Goal: Task Accomplishment & Management: Use online tool/utility

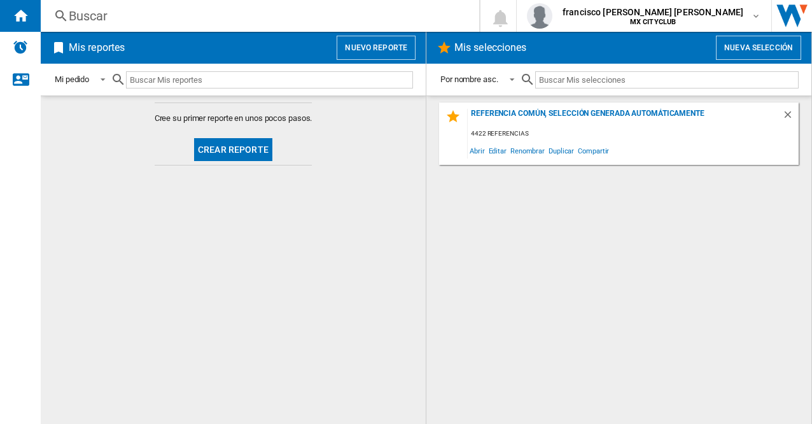
click at [253, 150] on button "Crear reporte" at bounding box center [233, 149] width 78 height 23
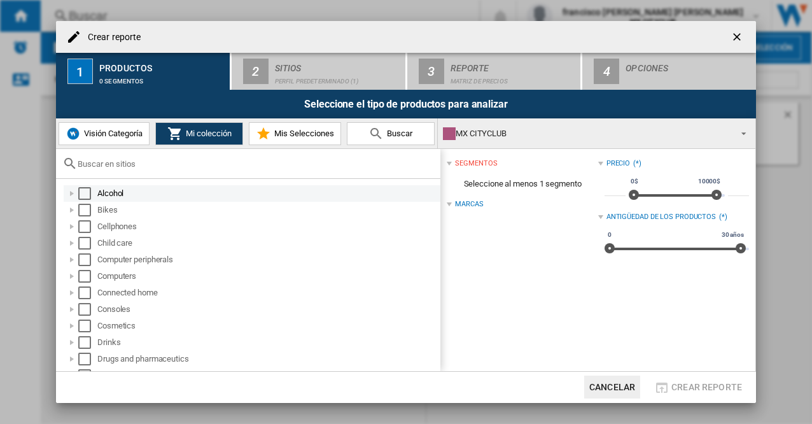
click at [81, 192] on div "Select" at bounding box center [84, 193] width 13 height 13
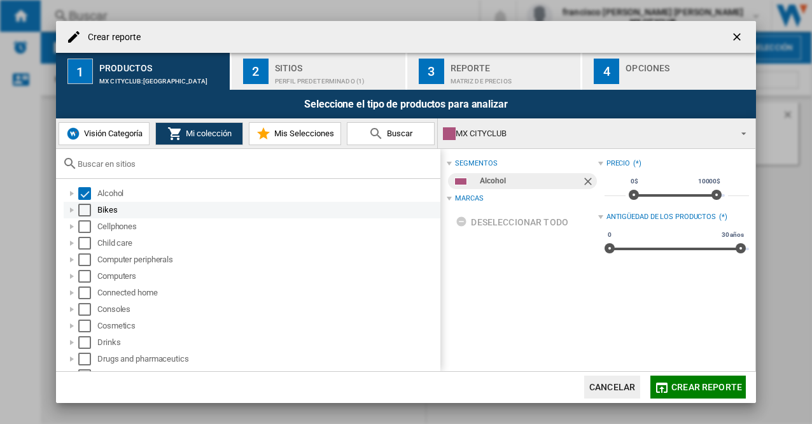
click at [82, 210] on div "Select" at bounding box center [84, 210] width 13 height 13
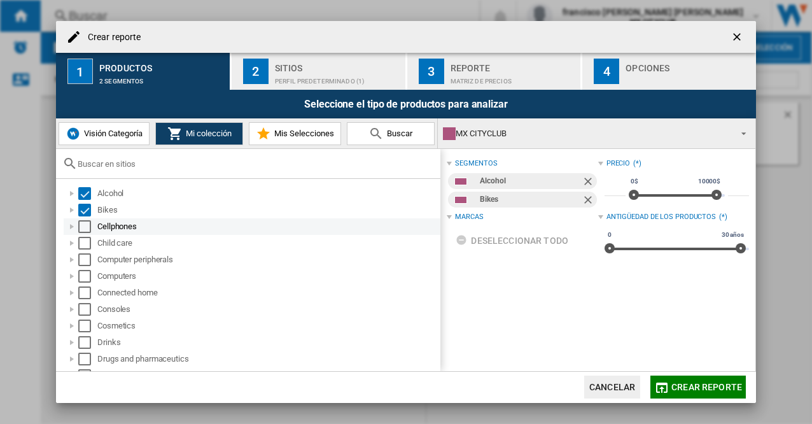
click at [79, 228] on div "Select" at bounding box center [84, 226] width 13 height 13
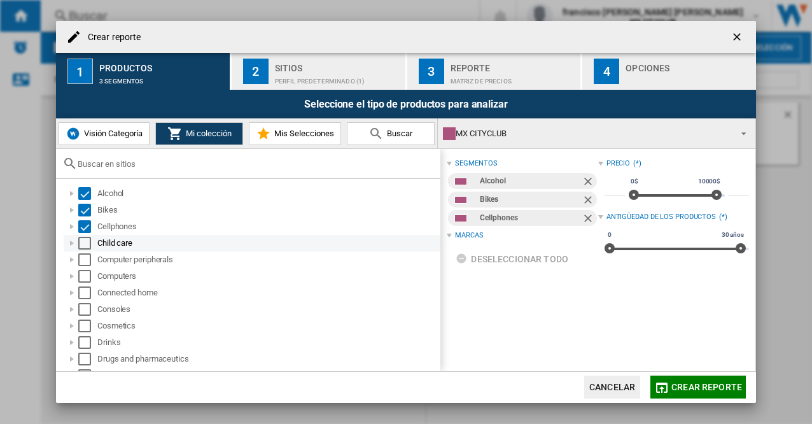
click at [83, 242] on div "Select" at bounding box center [84, 243] width 13 height 13
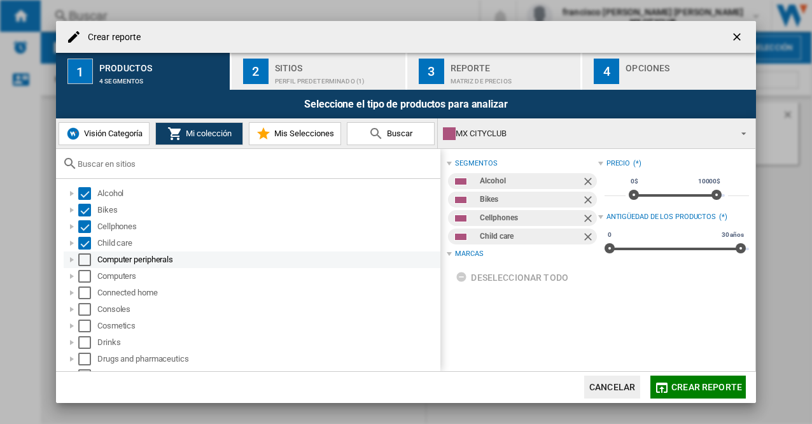
click at [83, 263] on div "Select" at bounding box center [84, 259] width 13 height 13
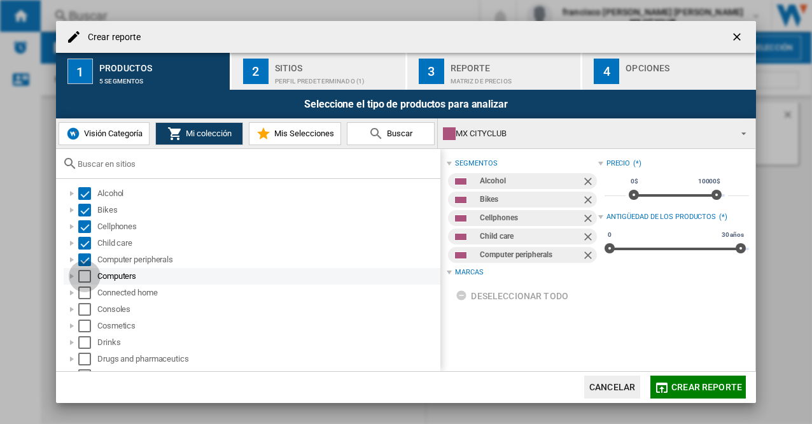
click at [82, 279] on div "Select" at bounding box center [84, 276] width 13 height 13
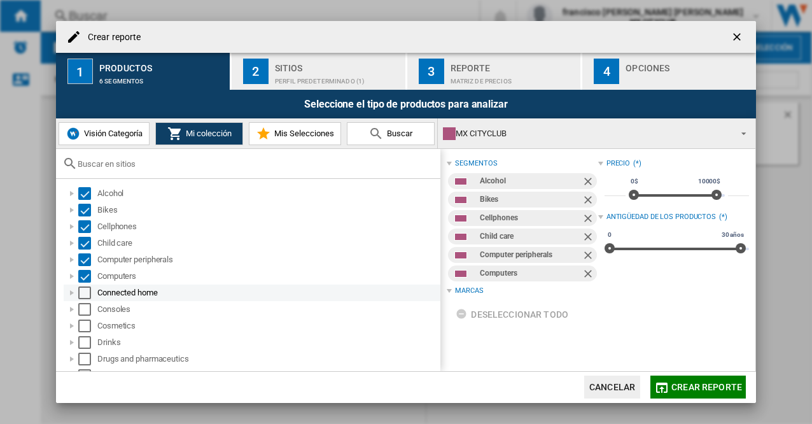
click at [81, 291] on div "Select" at bounding box center [84, 292] width 13 height 13
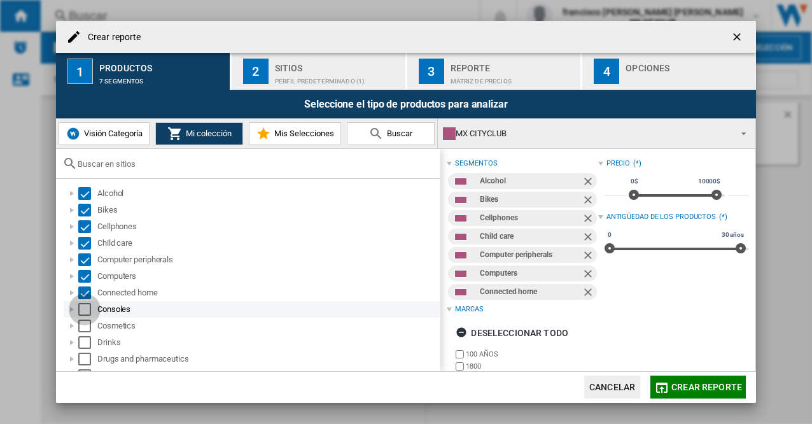
click at [81, 311] on div "Select" at bounding box center [84, 309] width 13 height 13
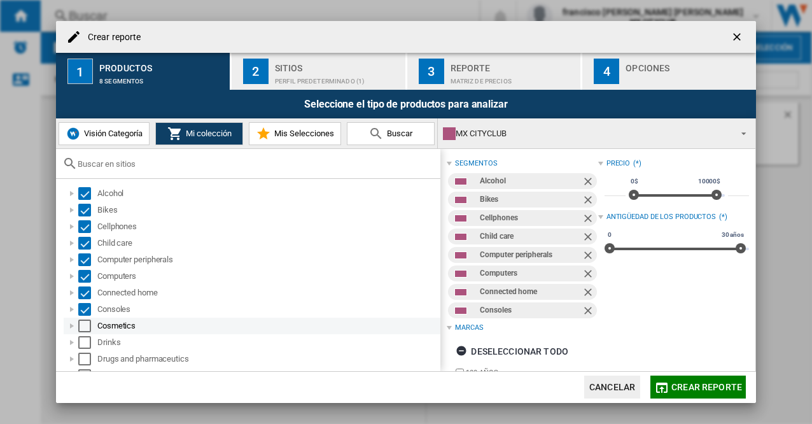
click at [81, 327] on div "Select" at bounding box center [84, 326] width 13 height 13
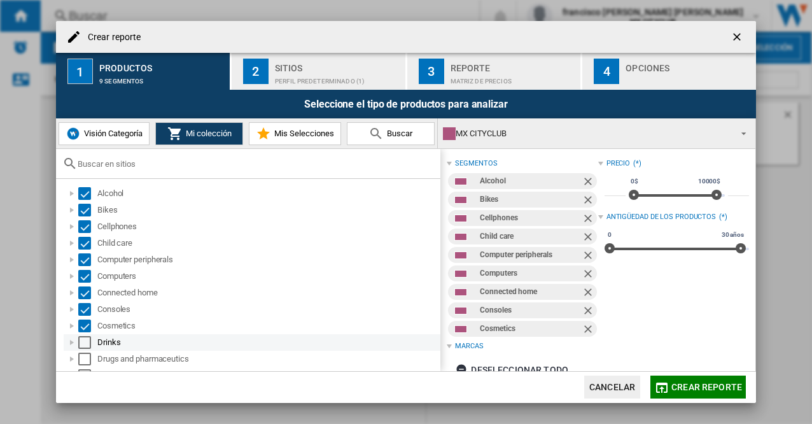
click at [81, 349] on div "Drinks" at bounding box center [252, 342] width 377 height 17
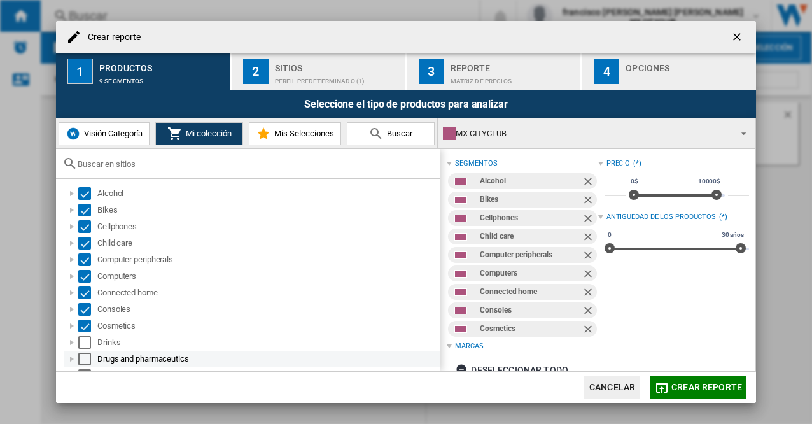
click at [83, 363] on div "Select" at bounding box center [84, 359] width 13 height 13
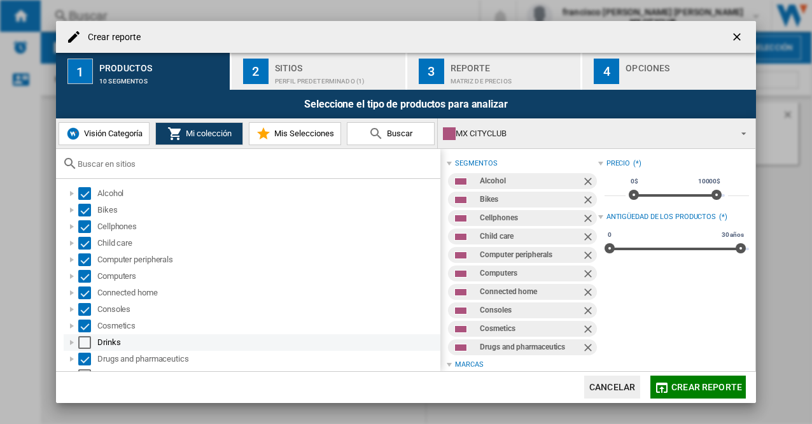
click at [84, 341] on div "Select" at bounding box center [84, 342] width 13 height 13
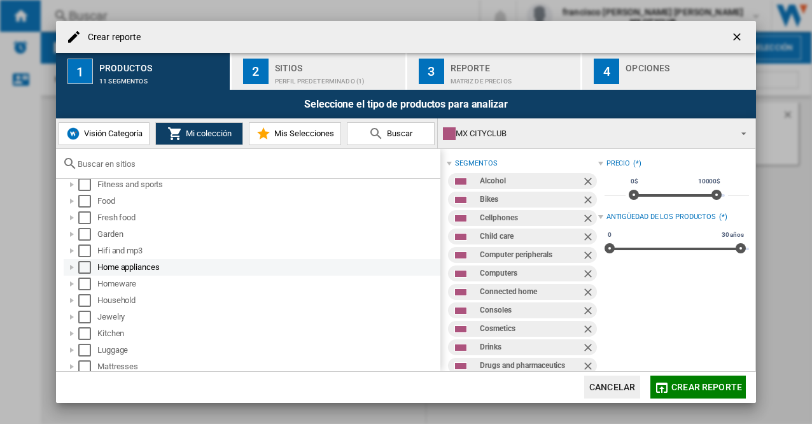
scroll to position [127, 0]
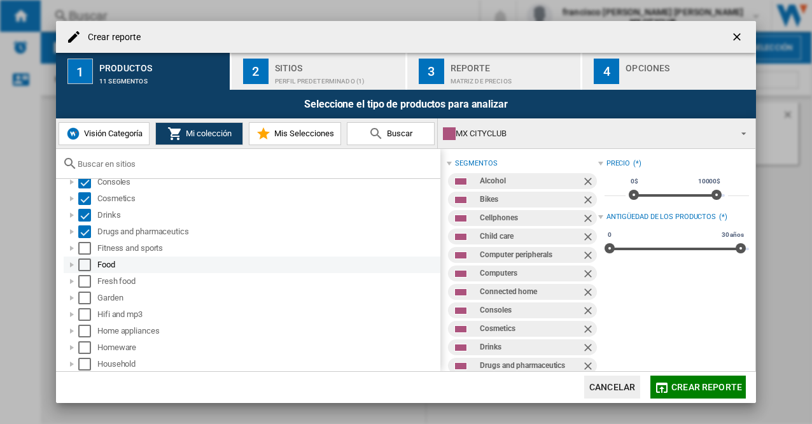
click at [84, 246] on div "Select" at bounding box center [84, 248] width 13 height 13
click at [81, 269] on div "Select" at bounding box center [84, 264] width 13 height 13
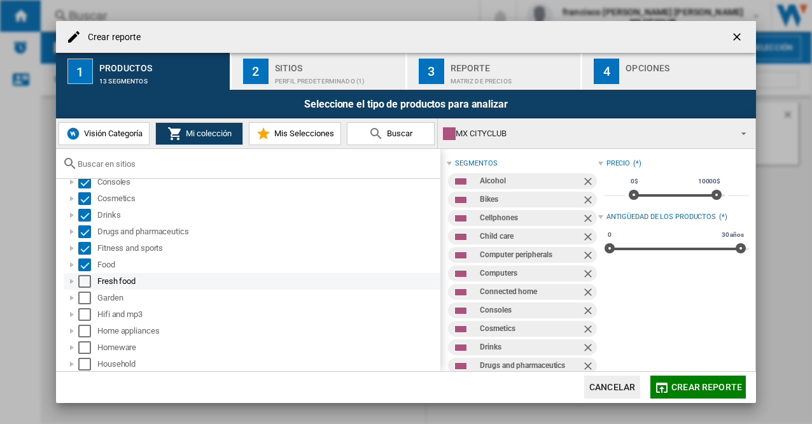
click at [85, 281] on div "Select" at bounding box center [84, 281] width 13 height 13
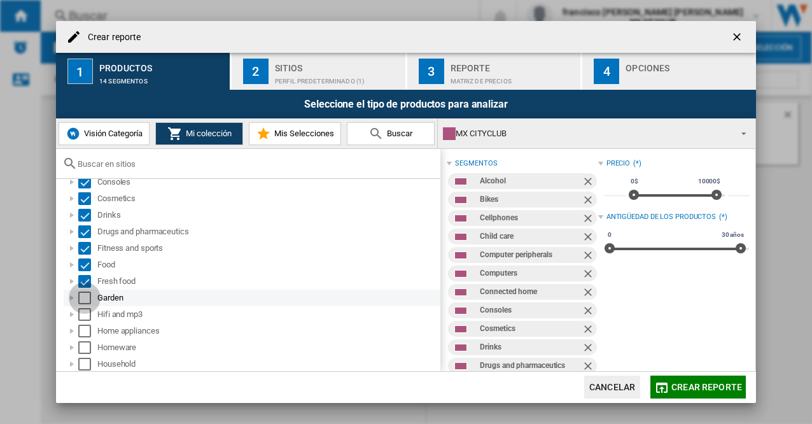
click at [84, 299] on div "Select" at bounding box center [84, 298] width 13 height 13
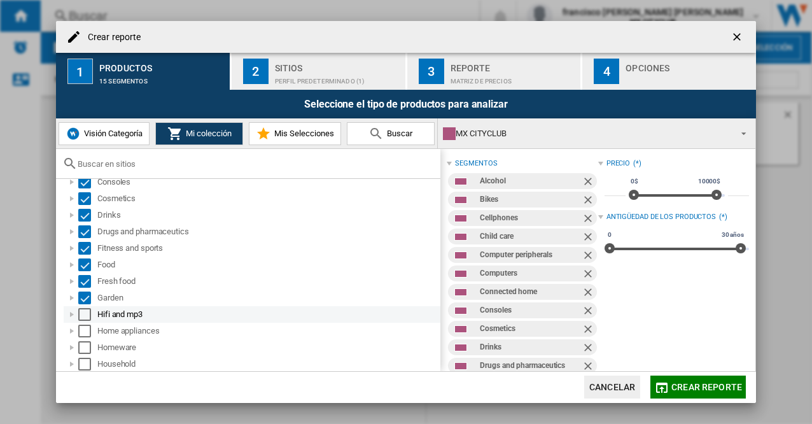
click at [82, 315] on div "Select" at bounding box center [84, 314] width 13 height 13
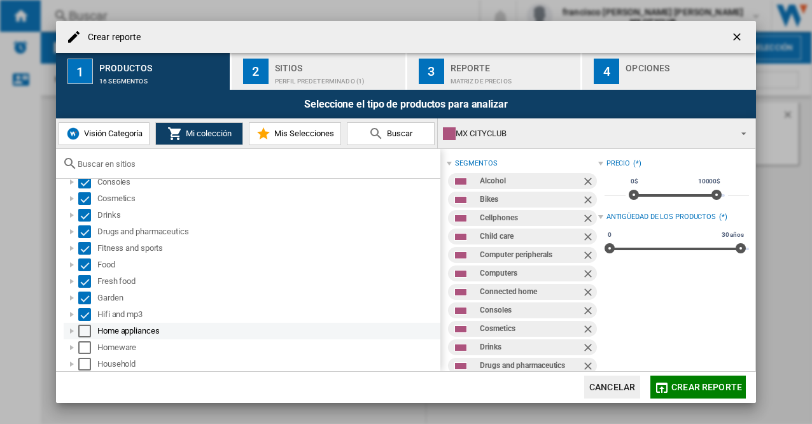
click at [83, 328] on div "Select" at bounding box center [84, 331] width 13 height 13
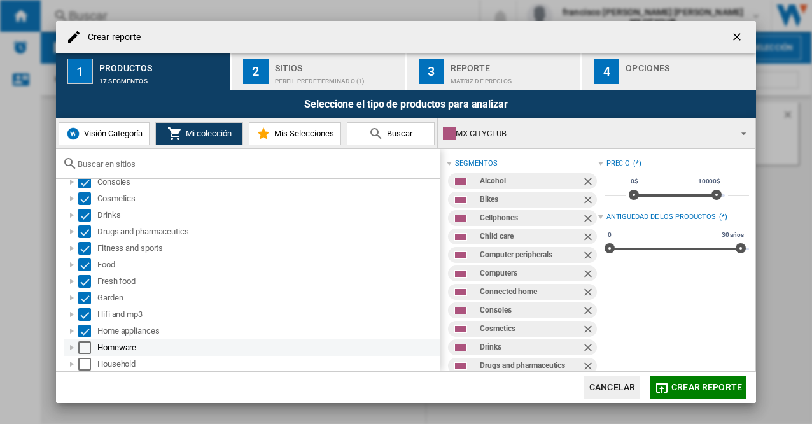
click at [83, 351] on div "Select" at bounding box center [84, 347] width 13 height 13
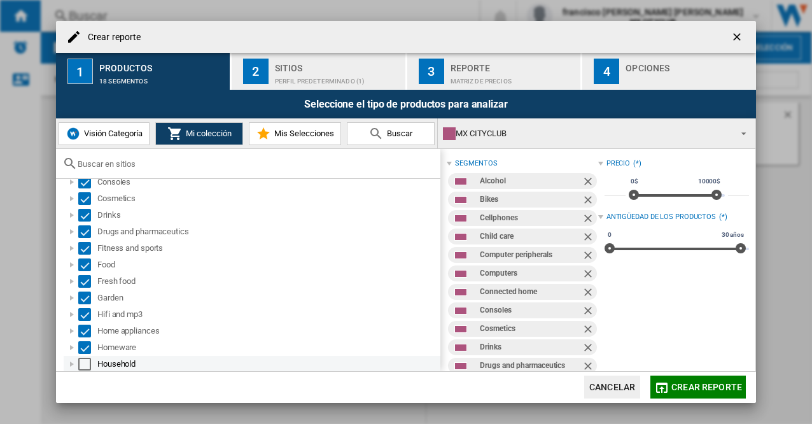
click at [83, 363] on div "Select" at bounding box center [84, 364] width 13 height 13
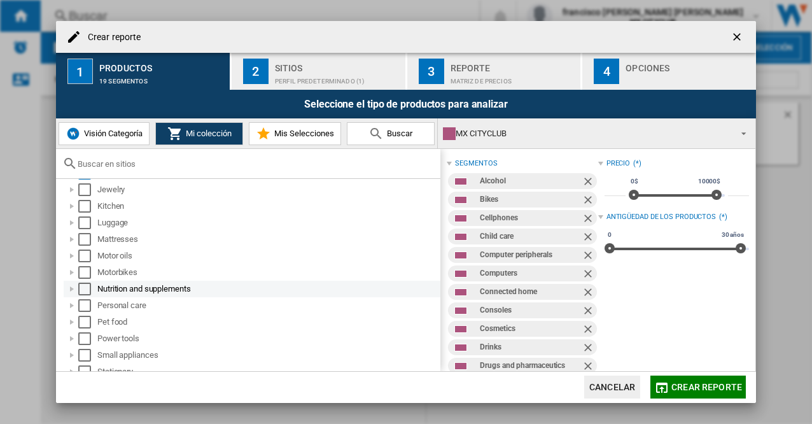
scroll to position [255, 0]
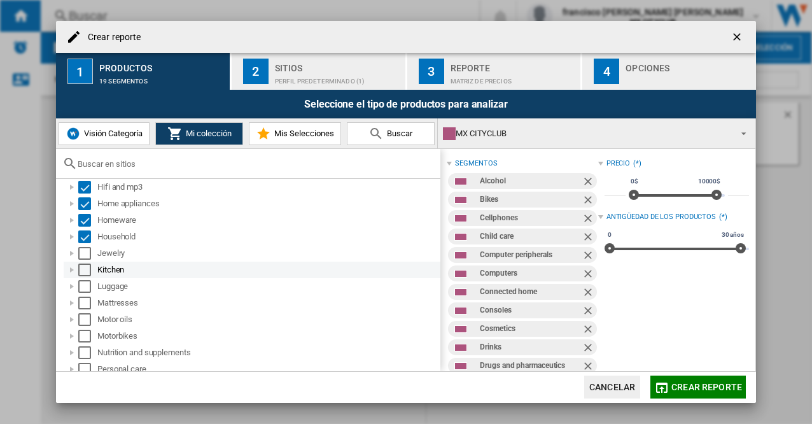
click at [85, 253] on div "Select" at bounding box center [84, 253] width 13 height 13
click at [85, 272] on div "Select" at bounding box center [84, 270] width 13 height 13
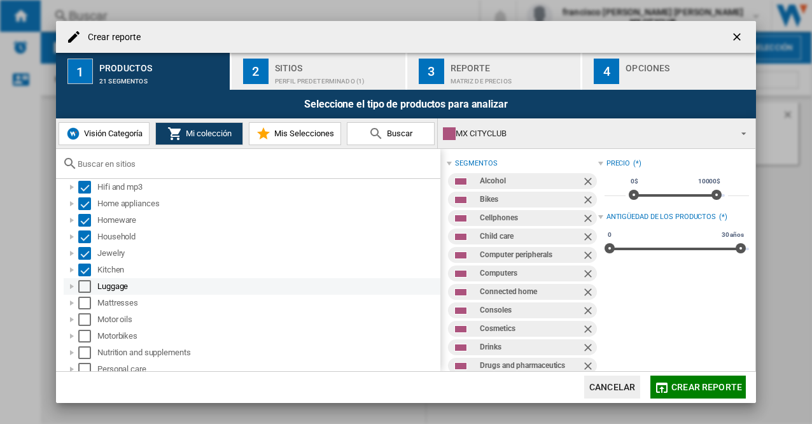
click at [83, 287] on div "Select" at bounding box center [84, 286] width 13 height 13
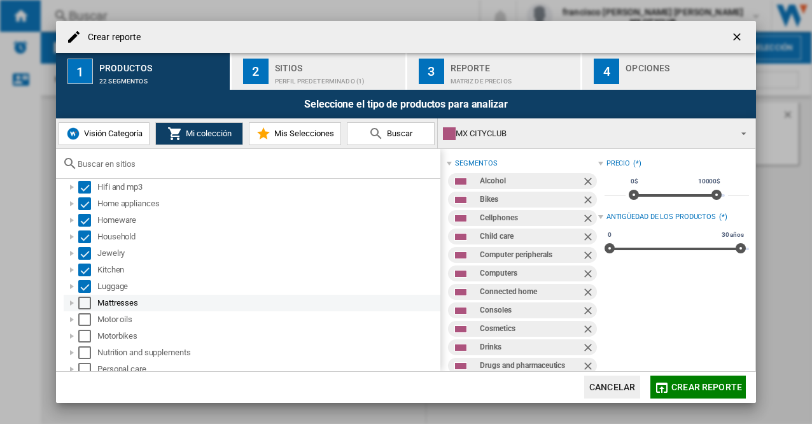
click at [83, 302] on div "Select" at bounding box center [84, 303] width 13 height 13
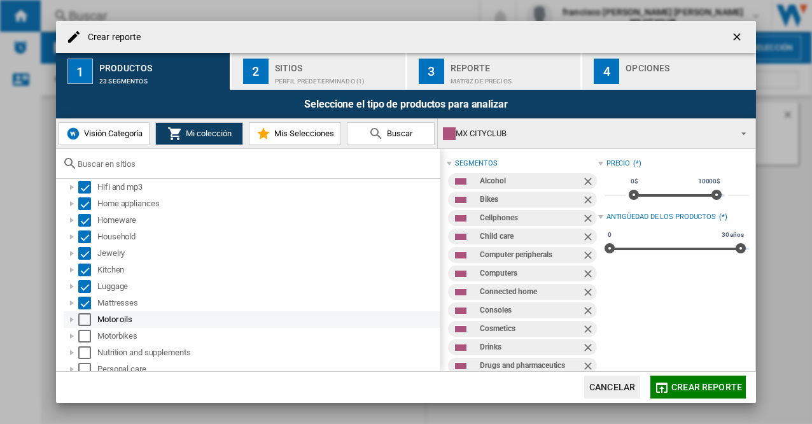
click at [83, 318] on div "Select" at bounding box center [84, 319] width 13 height 13
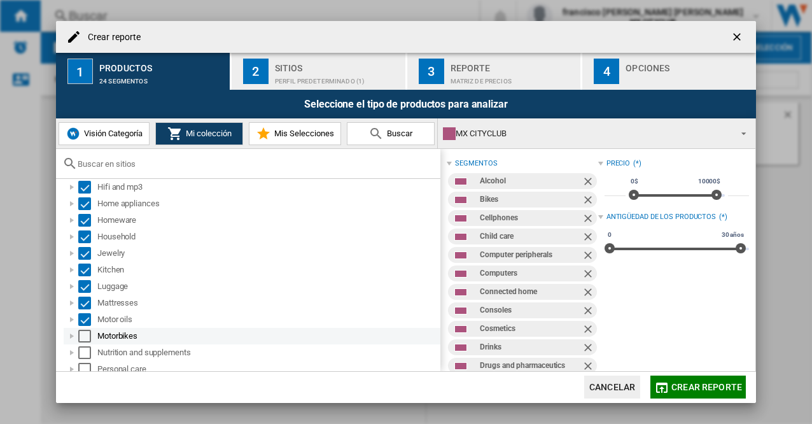
click at [87, 339] on div "Select" at bounding box center [84, 336] width 13 height 13
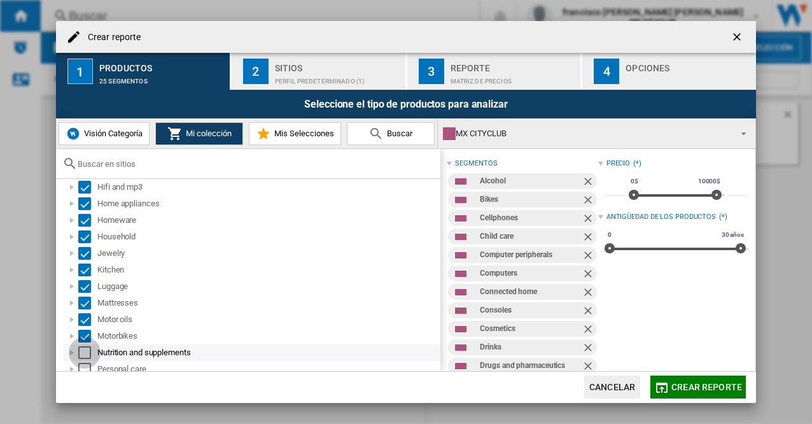
click at [84, 351] on div "Select" at bounding box center [84, 352] width 13 height 13
click at [85, 369] on div "Select" at bounding box center [84, 369] width 13 height 13
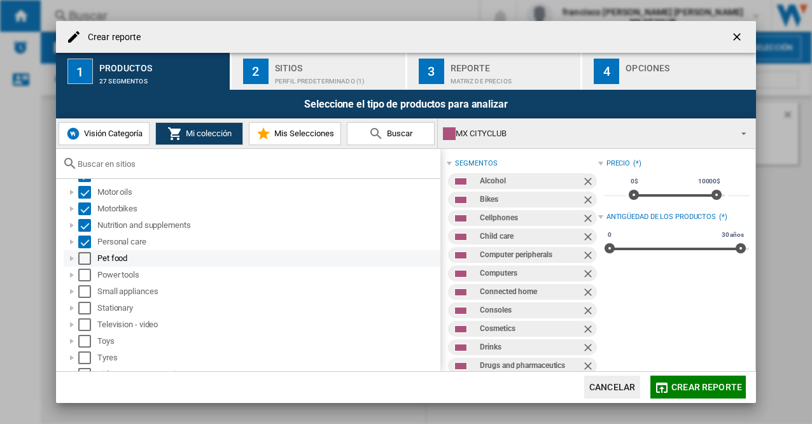
click at [83, 258] on div "Select" at bounding box center [84, 258] width 13 height 13
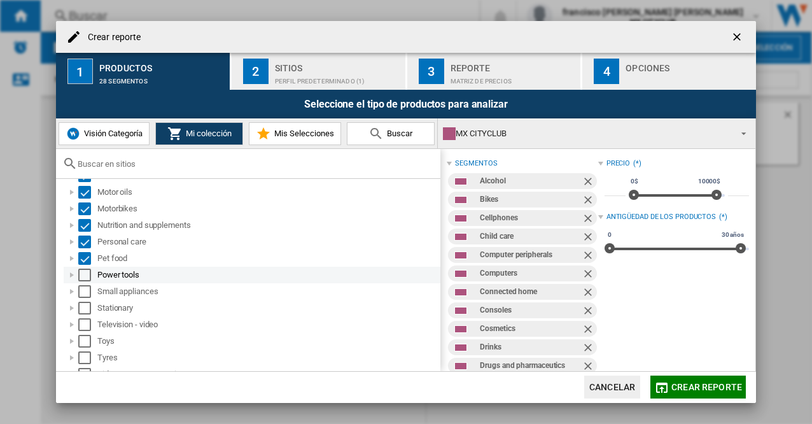
click at [83, 279] on div "Select" at bounding box center [84, 275] width 13 height 13
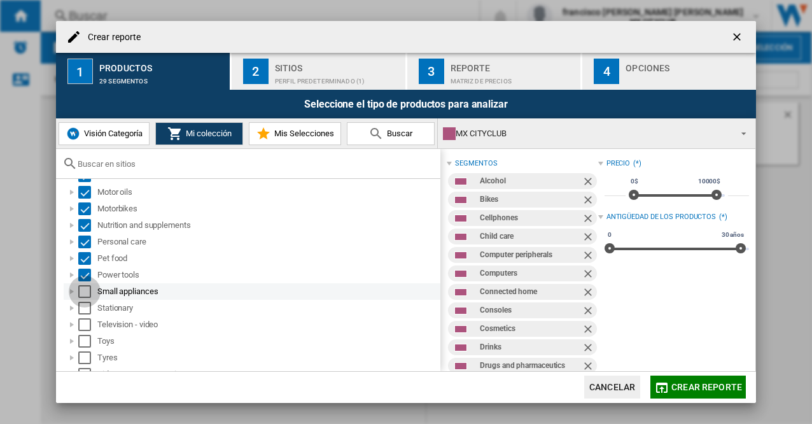
click at [87, 290] on div "Select" at bounding box center [84, 291] width 13 height 13
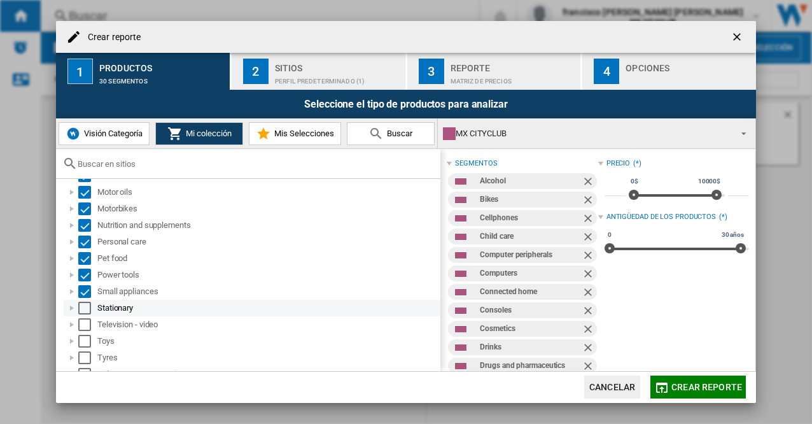
click at [85, 307] on div "Select" at bounding box center [84, 308] width 13 height 13
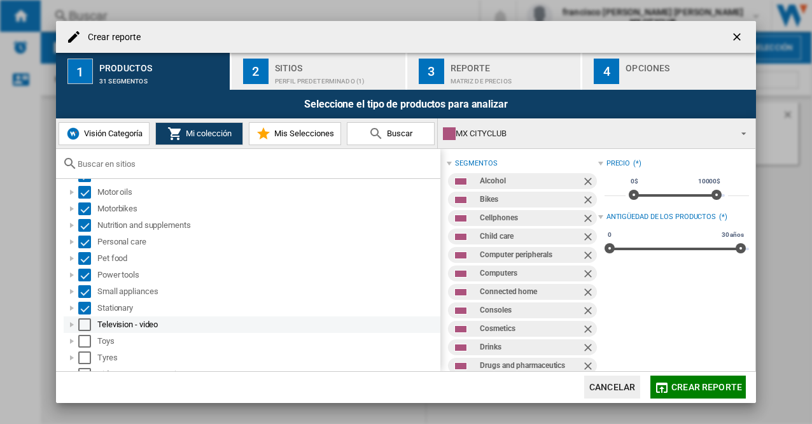
click at [87, 327] on div "Select" at bounding box center [84, 324] width 13 height 13
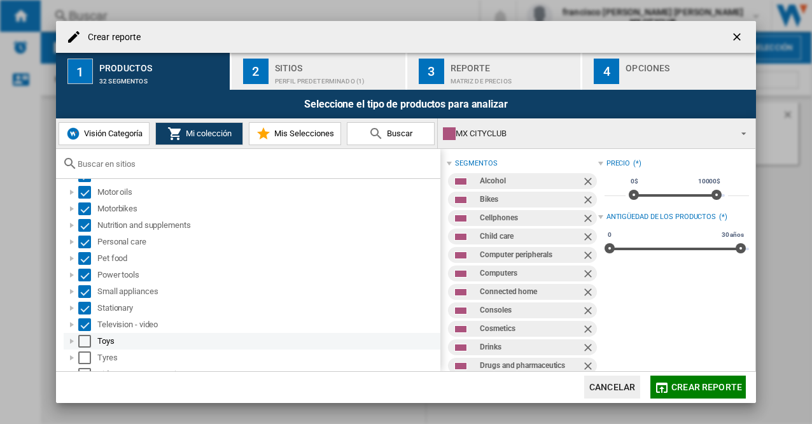
click at [83, 336] on div "Select" at bounding box center [84, 341] width 13 height 13
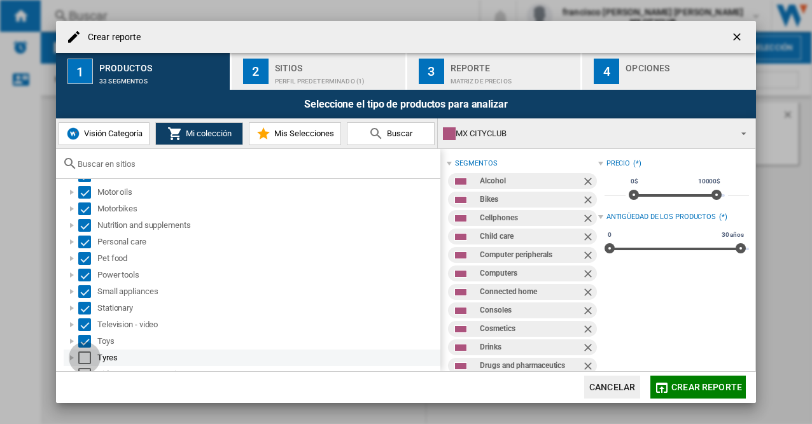
click at [84, 360] on div "Select" at bounding box center [84, 357] width 13 height 13
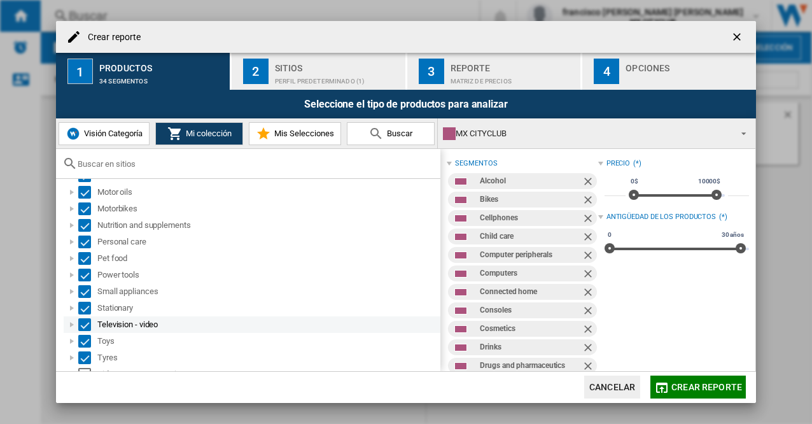
scroll to position [393, 0]
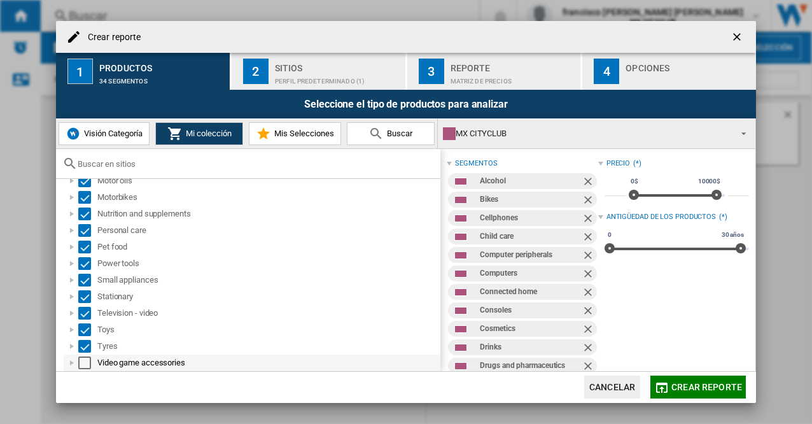
click at [83, 360] on div "Select" at bounding box center [84, 362] width 13 height 13
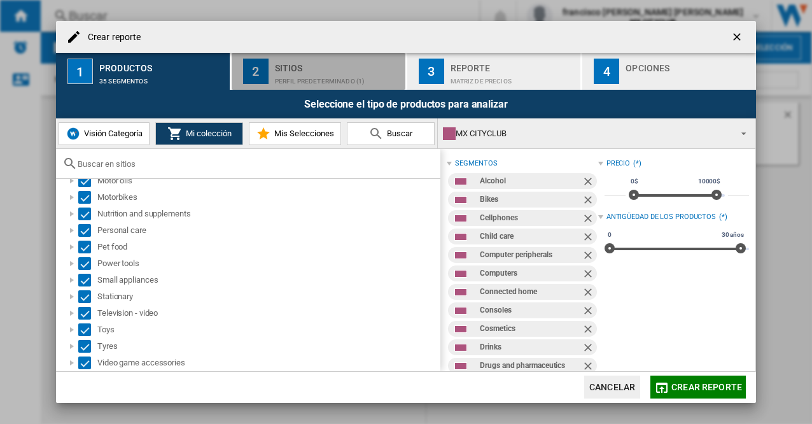
click at [255, 73] on div "2" at bounding box center [255, 71] width 25 height 25
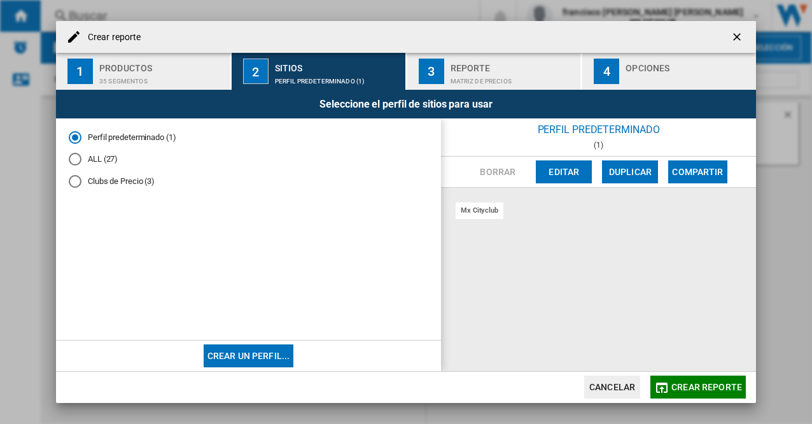
click at [74, 157] on div "ALL (27)" at bounding box center [75, 159] width 13 height 13
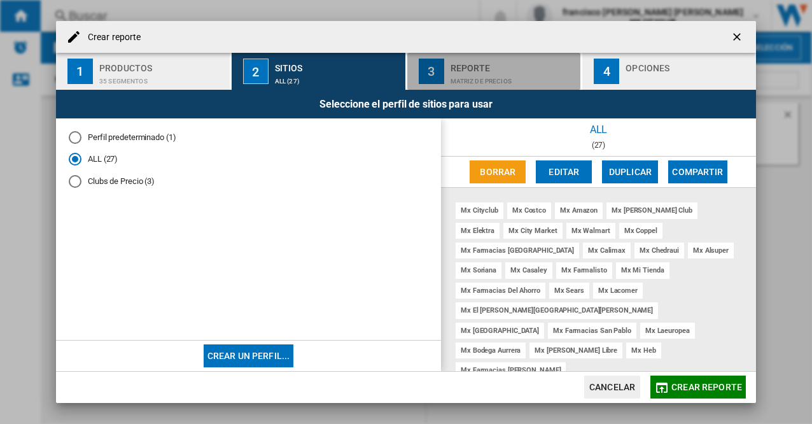
click at [431, 69] on div "3" at bounding box center [431, 71] width 25 height 25
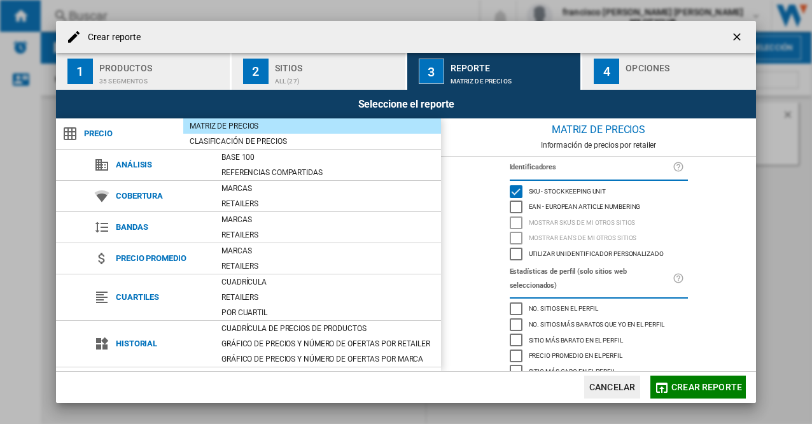
click at [695, 388] on span "Crear reporte" at bounding box center [707, 387] width 71 height 10
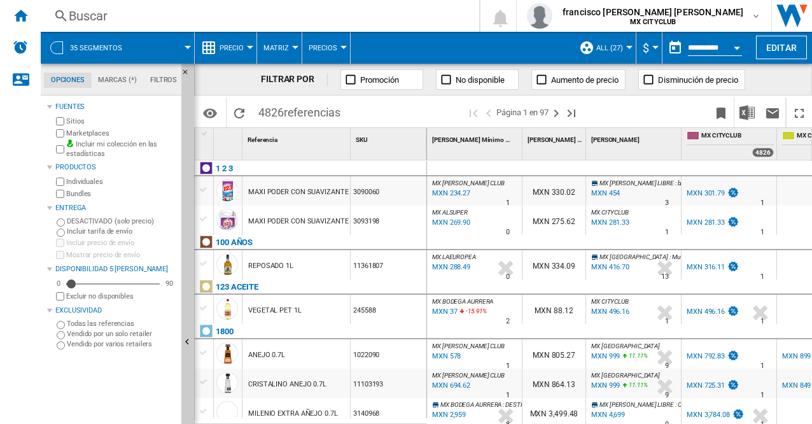
click at [649, 46] on button "$" at bounding box center [649, 48] width 13 height 32
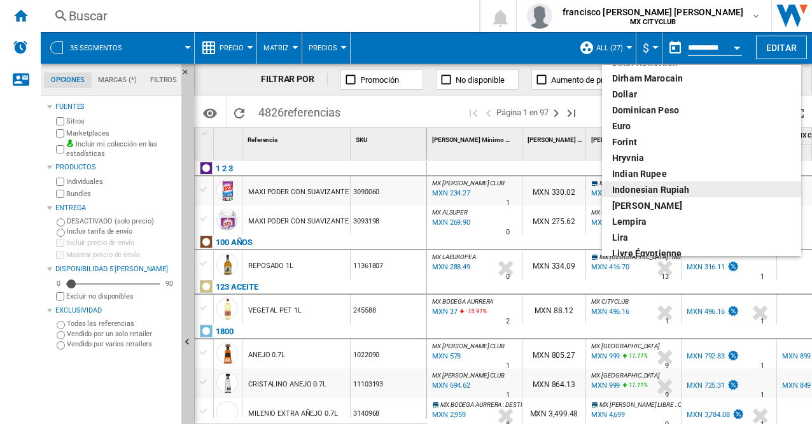
scroll to position [318, 0]
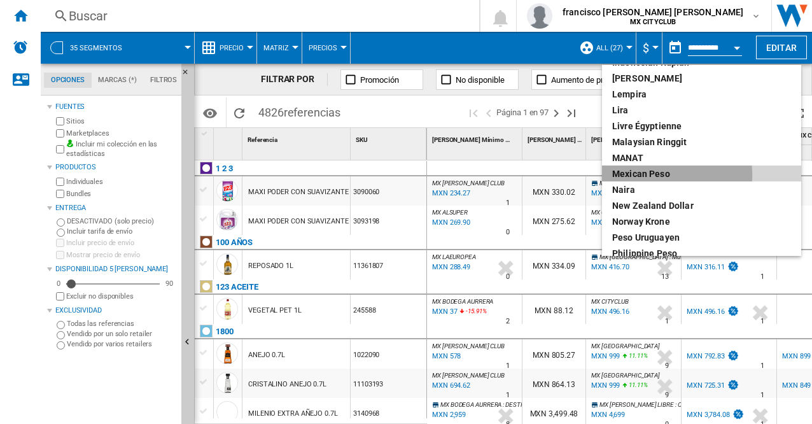
click at [660, 175] on div "Mexican peso" at bounding box center [701, 173] width 179 height 13
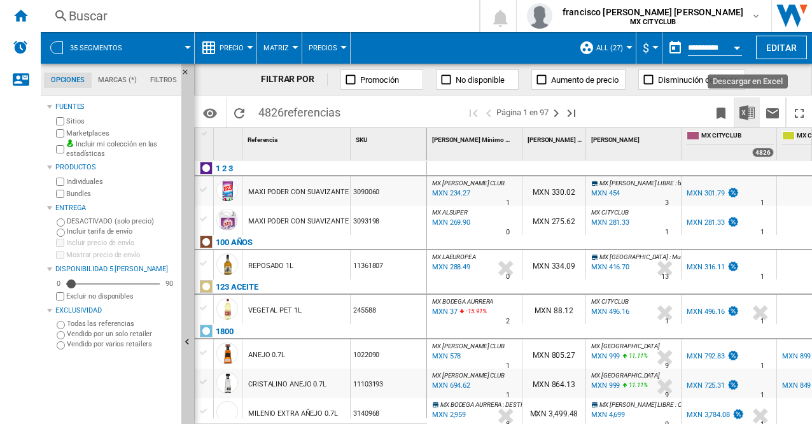
click at [744, 110] on img "Descargar en Excel" at bounding box center [747, 112] width 15 height 15
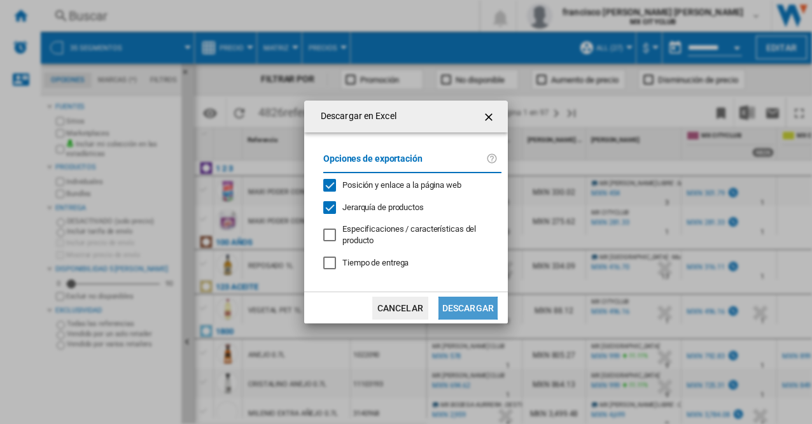
click at [442, 311] on button "Descargar" at bounding box center [468, 308] width 59 height 23
